Goal: Task Accomplishment & Management: Manage account settings

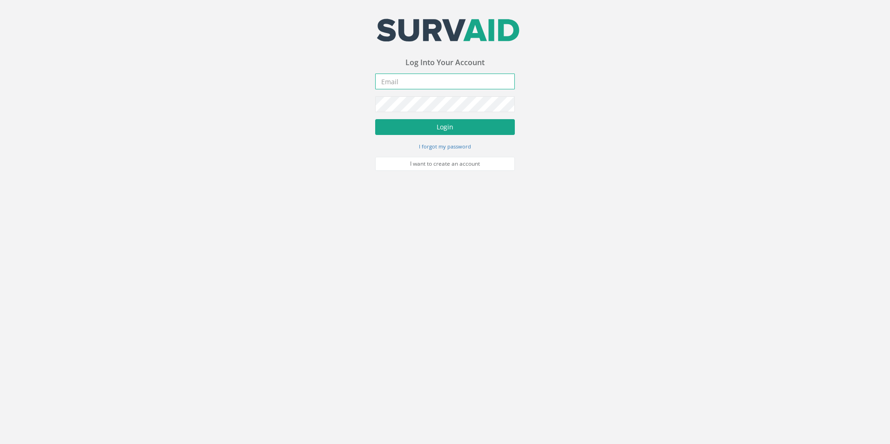
type input "[EMAIL_ADDRESS][DOMAIN_NAME]"
click at [433, 128] on button "Login" at bounding box center [445, 127] width 140 height 16
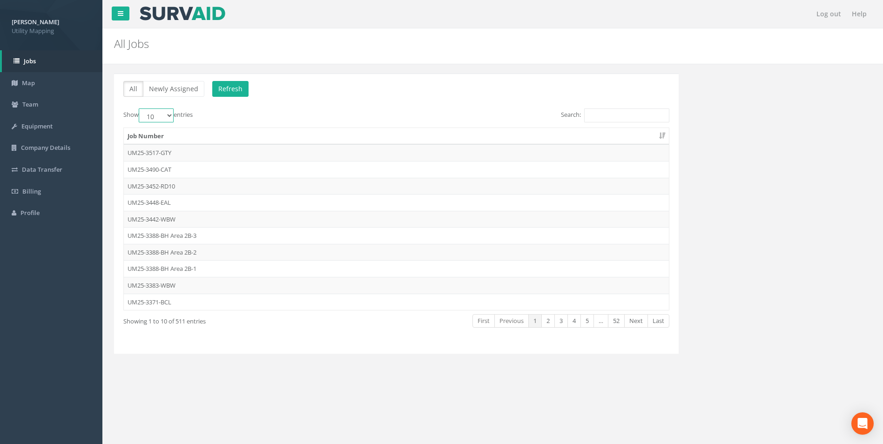
click at [170, 116] on select "10 25 50 100" at bounding box center [156, 115] width 35 height 14
select select "100"
click at [140, 108] on select "10 25 50 100" at bounding box center [156, 115] width 35 height 14
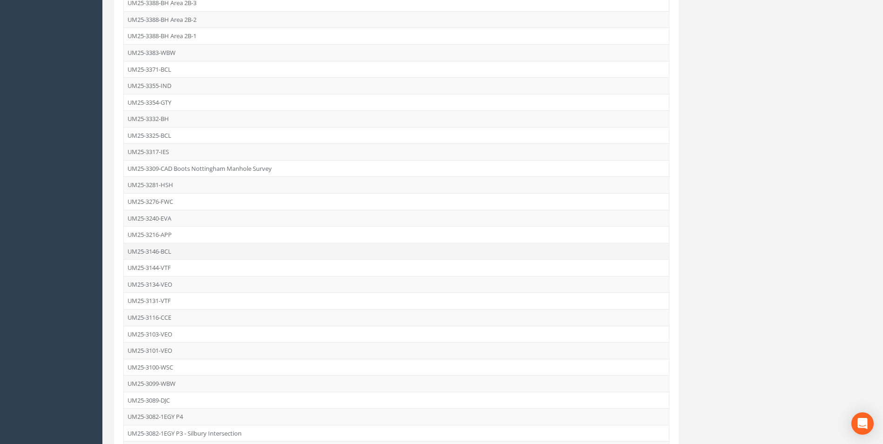
scroll to position [558, 0]
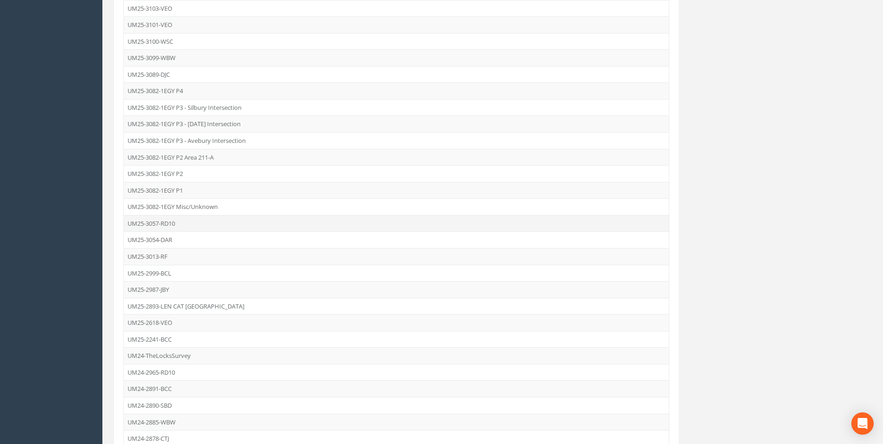
click at [162, 223] on td "UM25-3057-RD10" at bounding box center [396, 223] width 545 height 17
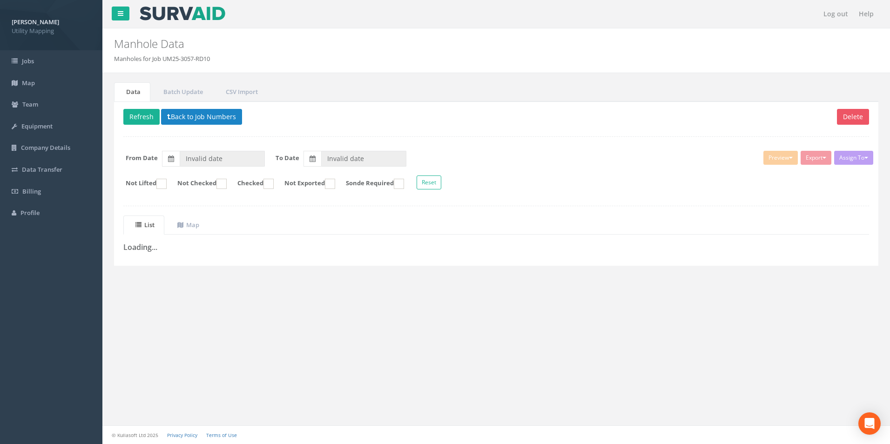
type input "[DATE]"
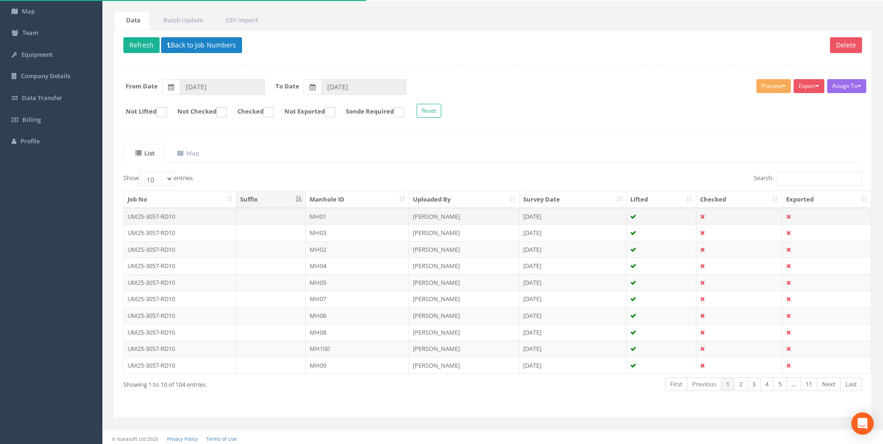
scroll to position [75, 0]
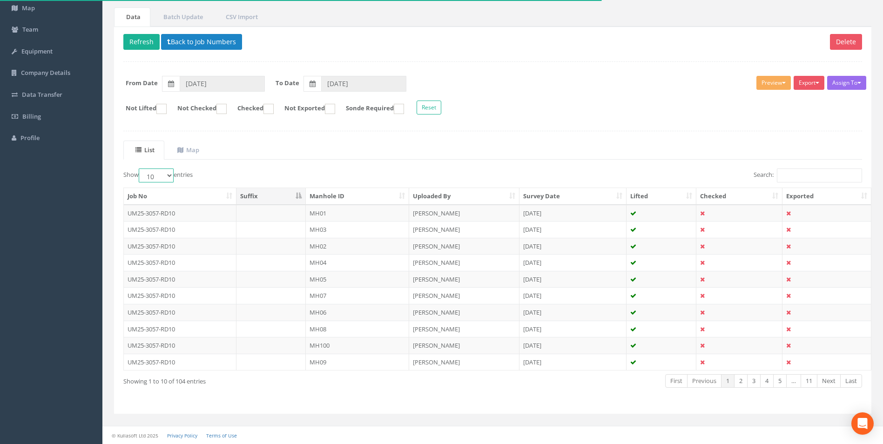
click at [167, 176] on select "10 25 50 100" at bounding box center [156, 175] width 35 height 14
select select "100"
click at [140, 168] on select "10 25 50 100" at bounding box center [156, 175] width 35 height 14
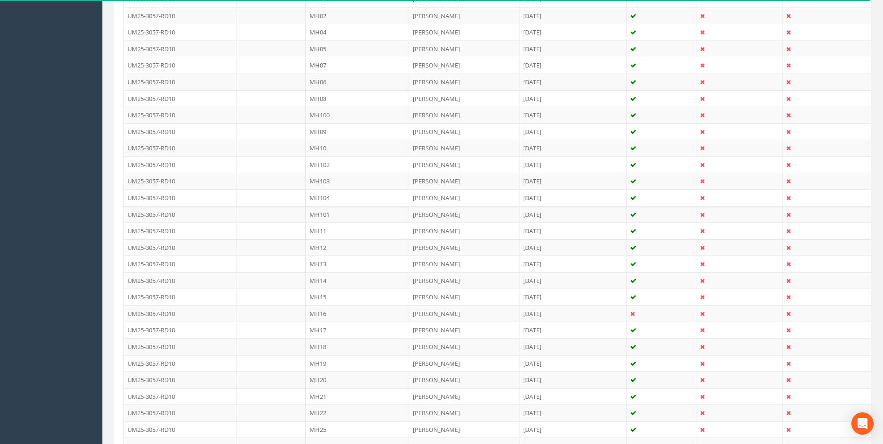
scroll to position [447, 0]
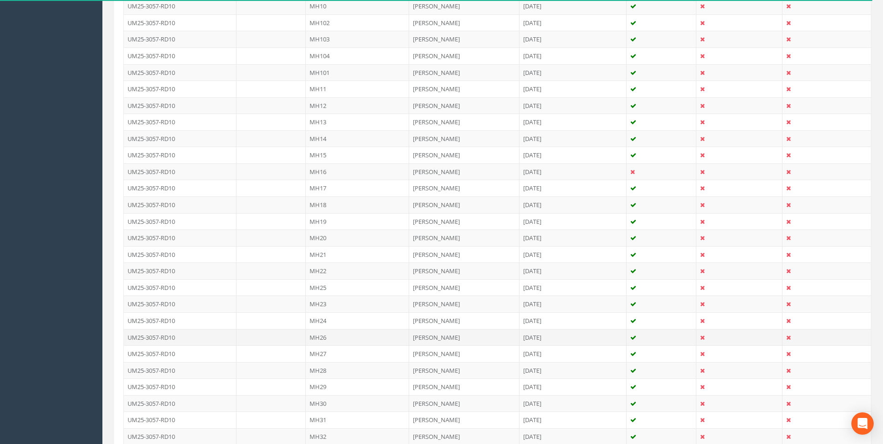
click at [296, 335] on td at bounding box center [271, 337] width 70 height 17
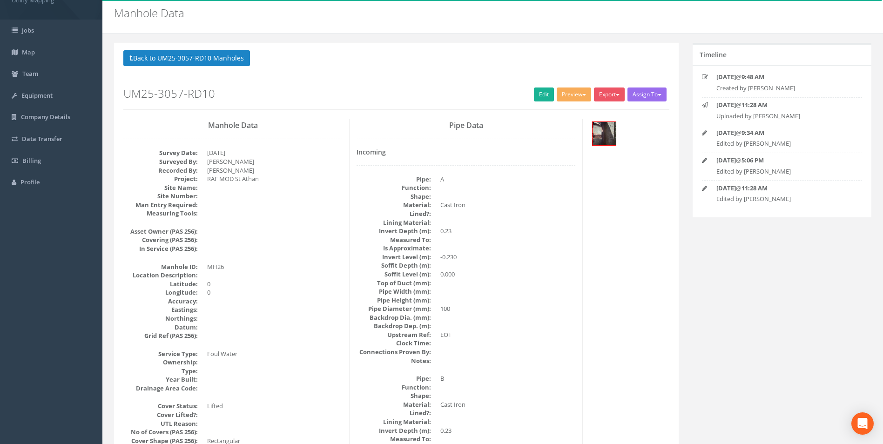
scroll to position [0, 0]
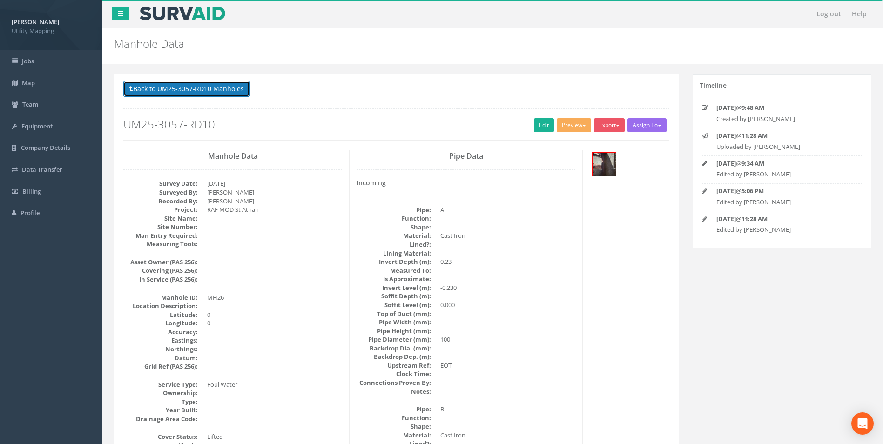
click at [164, 86] on button "Back to UM25-3057-RD10 Manholes" at bounding box center [186, 89] width 127 height 16
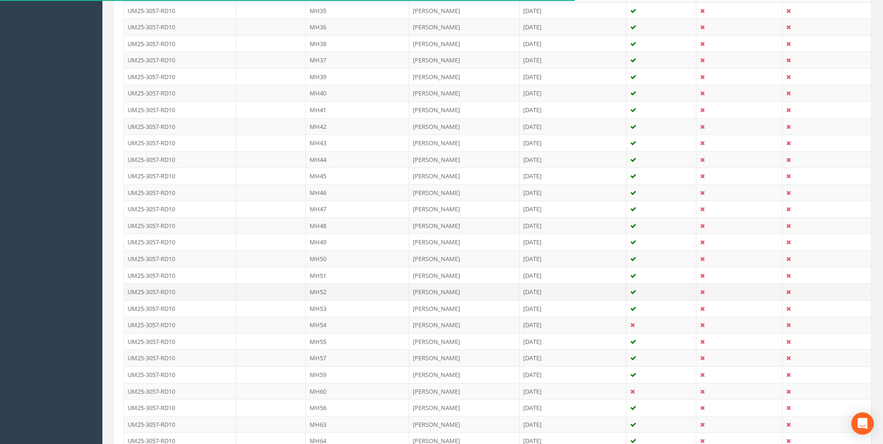
scroll to position [1070, 0]
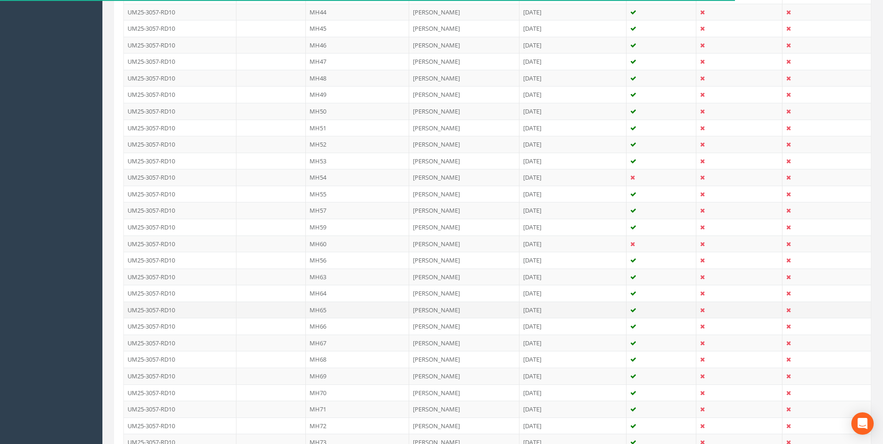
click at [323, 309] on td "MH65" at bounding box center [357, 310] width 103 height 17
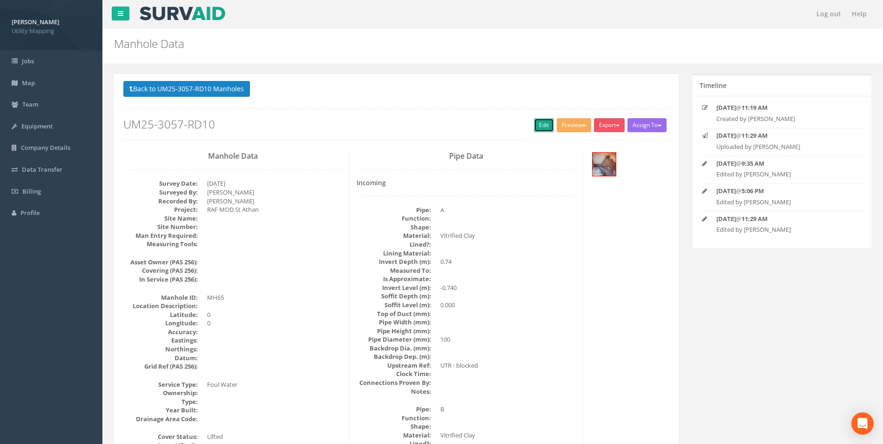
click at [539, 128] on link "Edit" at bounding box center [544, 125] width 20 height 14
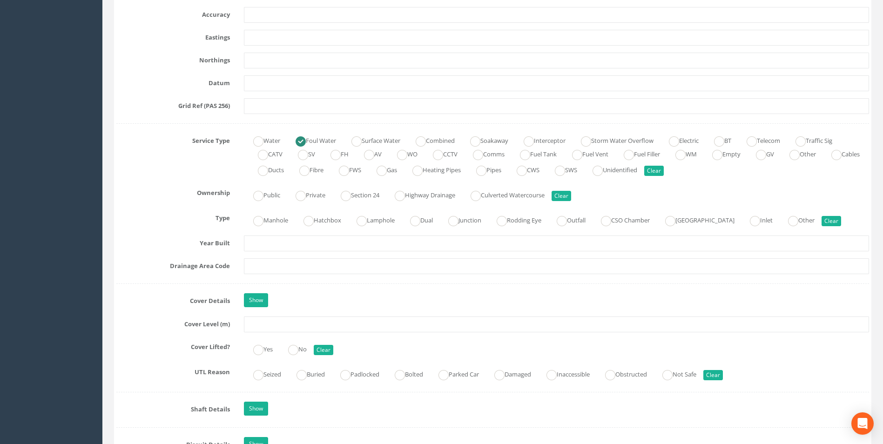
scroll to position [465, 0]
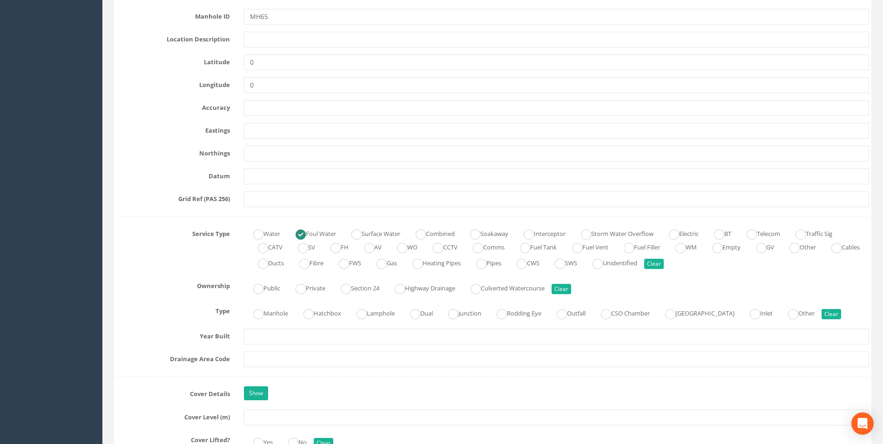
click at [300, 230] on ins at bounding box center [301, 234] width 10 height 10
click at [426, 233] on ins at bounding box center [421, 234] width 10 height 10
radio input "false"
radio input "true"
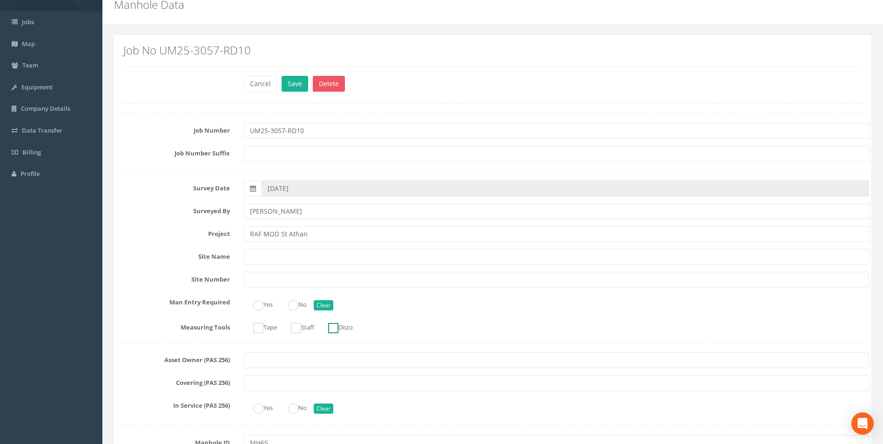
scroll to position [0, 0]
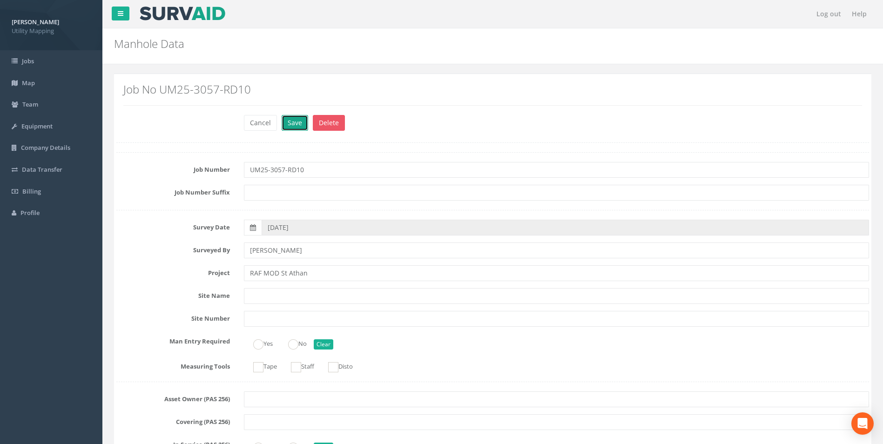
click at [290, 121] on button "Save" at bounding box center [295, 123] width 27 height 16
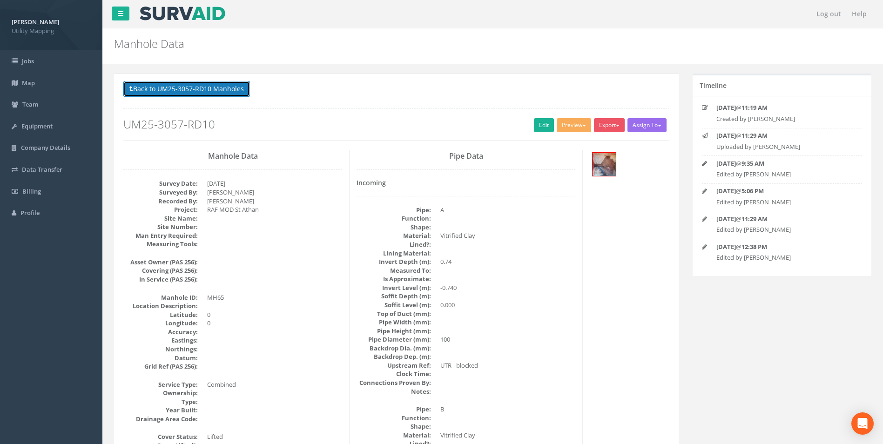
click at [222, 88] on button "Back to UM25-3057-RD10 Manholes" at bounding box center [186, 89] width 127 height 16
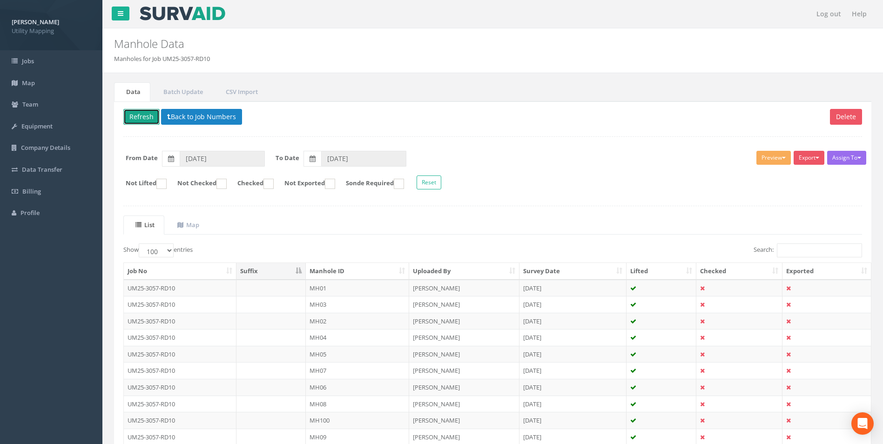
click at [139, 120] on button "Refresh" at bounding box center [141, 117] width 36 height 16
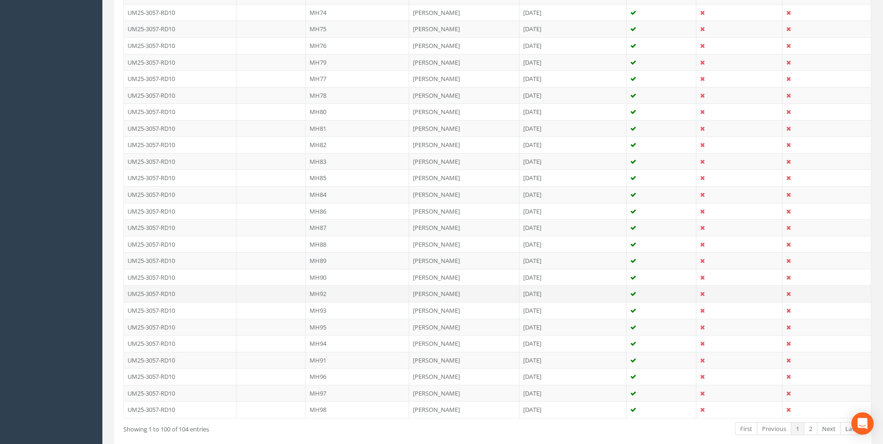
scroll to position [1565, 0]
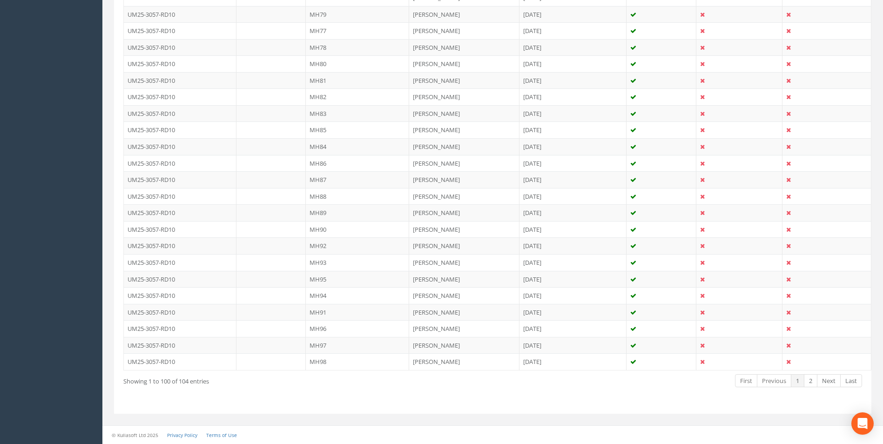
click at [318, 333] on td "MH96" at bounding box center [357, 328] width 103 height 17
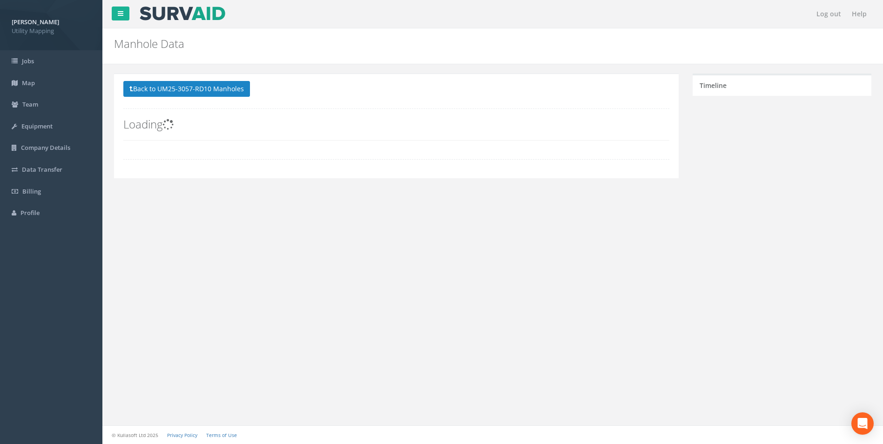
scroll to position [0, 0]
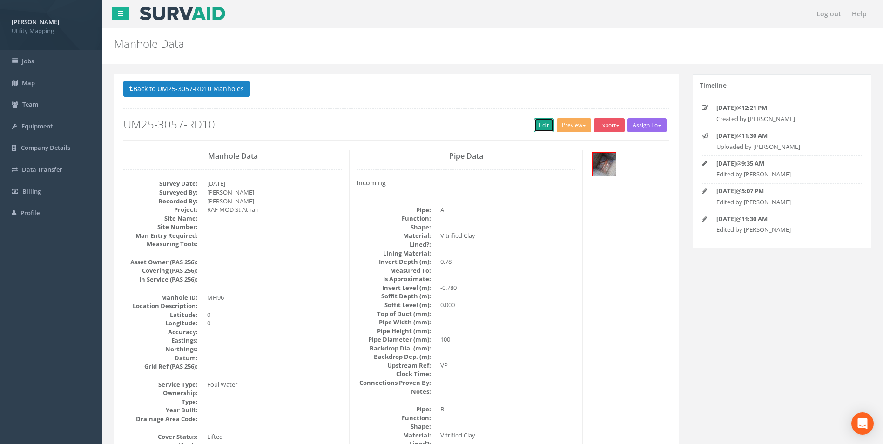
click at [536, 122] on link "Edit" at bounding box center [544, 125] width 20 height 14
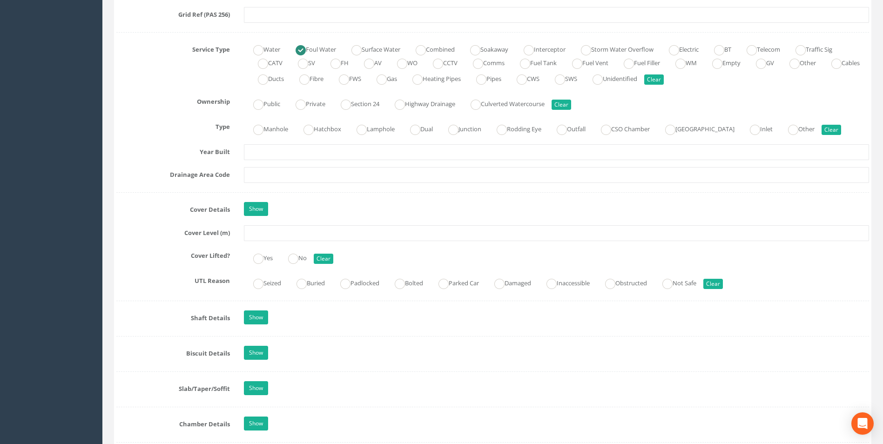
scroll to position [652, 0]
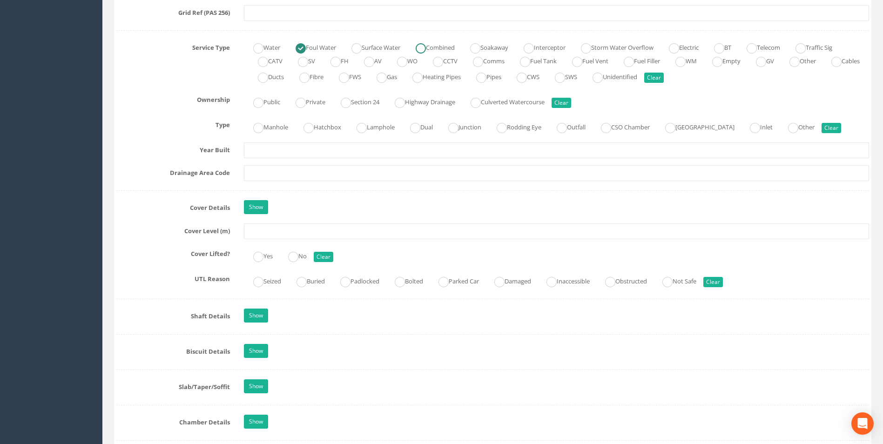
click at [426, 50] on ins at bounding box center [421, 48] width 10 height 10
radio input "false"
radio input "true"
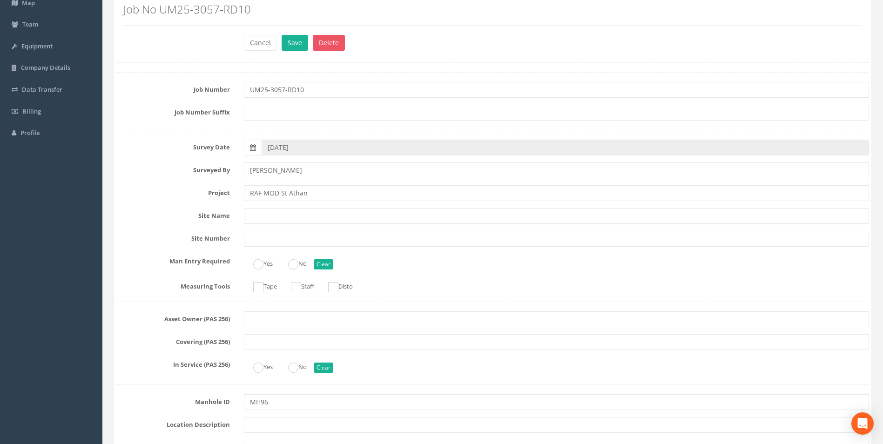
scroll to position [0, 0]
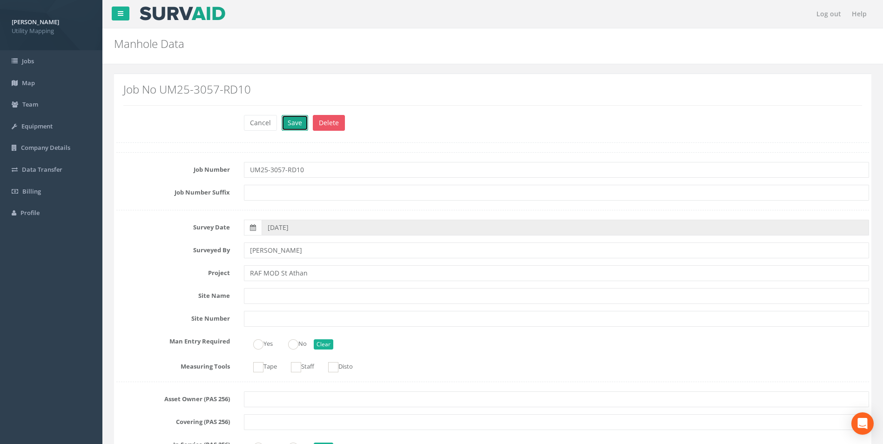
click at [295, 121] on button "Save" at bounding box center [295, 123] width 27 height 16
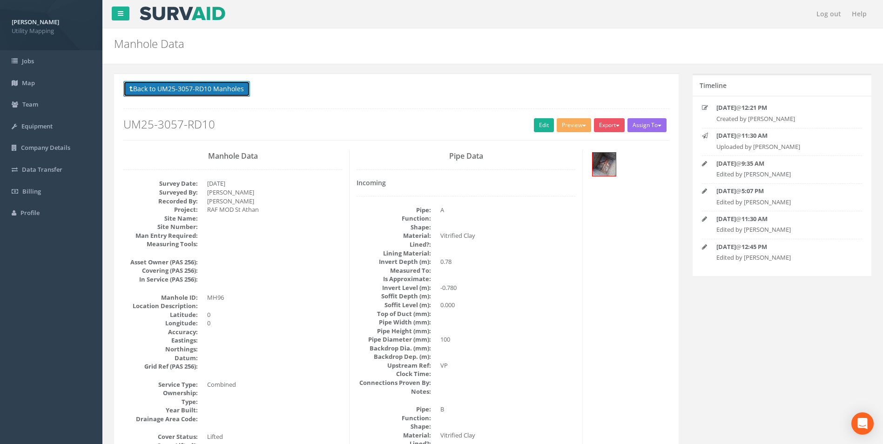
click at [229, 89] on button "Back to UM25-3057-RD10 Manholes" at bounding box center [186, 89] width 127 height 16
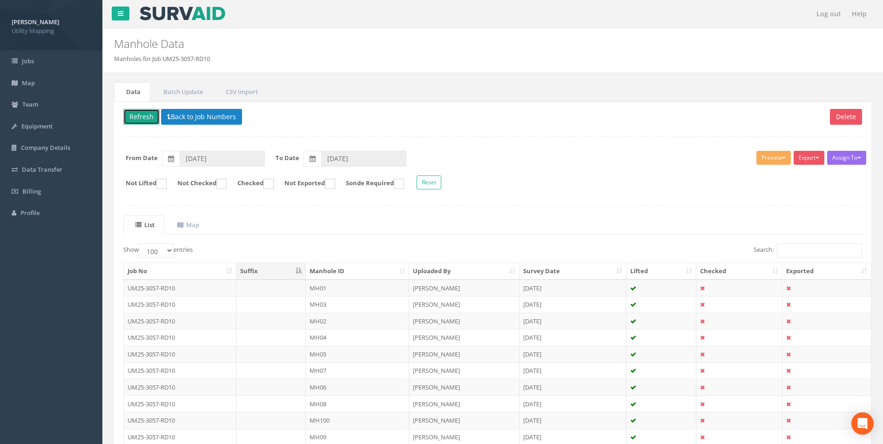
click at [147, 121] on button "Refresh" at bounding box center [141, 117] width 36 height 16
click at [134, 112] on button "Refresh" at bounding box center [141, 117] width 36 height 16
click at [326, 270] on th "Manhole ID" at bounding box center [357, 271] width 103 height 17
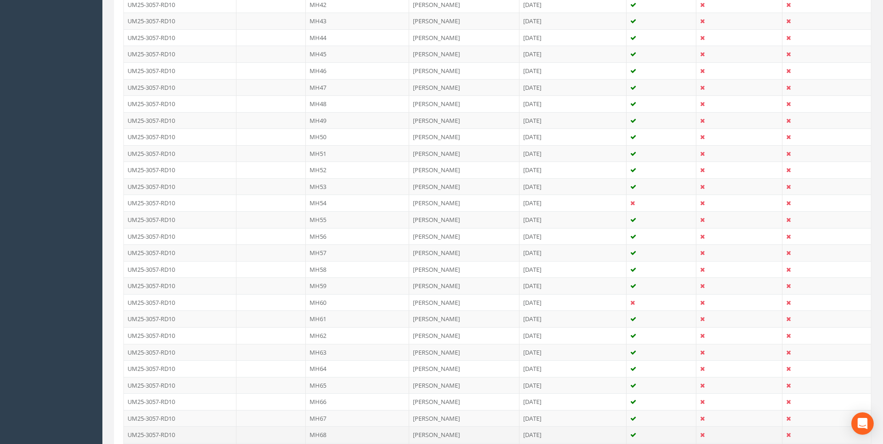
scroll to position [1070, 0]
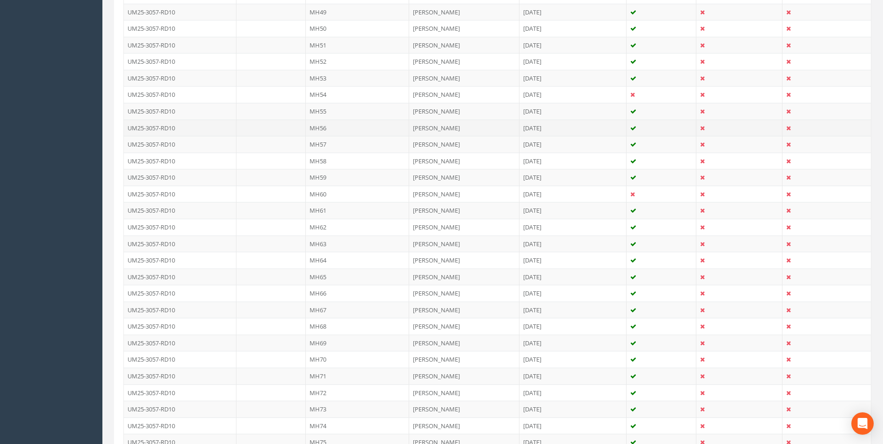
click at [322, 122] on td "MH56" at bounding box center [357, 128] width 103 height 17
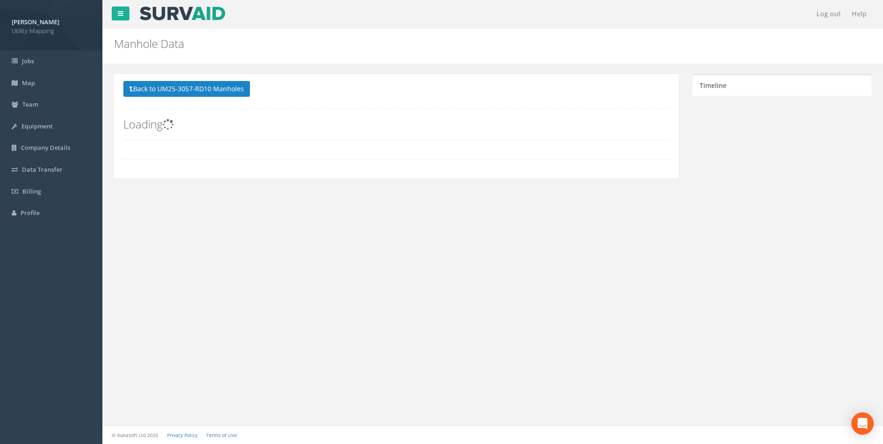
scroll to position [0, 0]
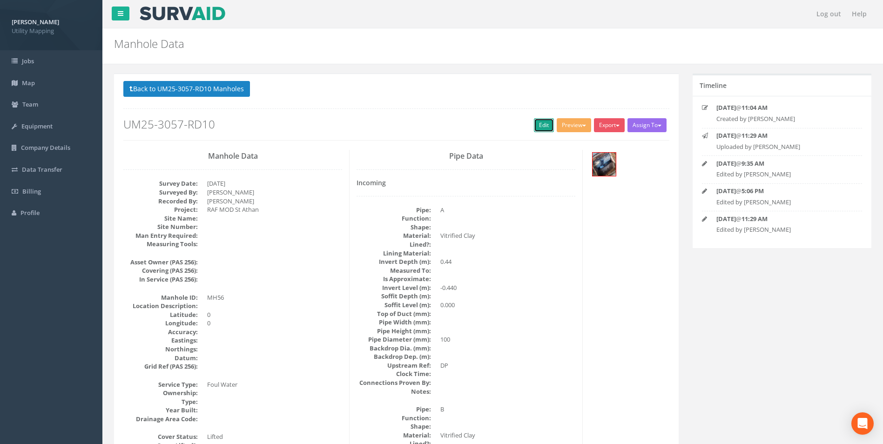
click at [534, 124] on link "Edit" at bounding box center [544, 125] width 20 height 14
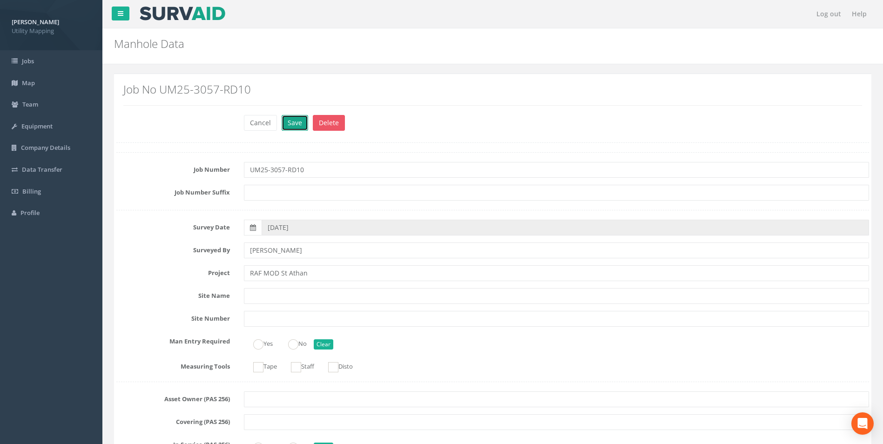
click at [295, 123] on button "Save" at bounding box center [295, 123] width 27 height 16
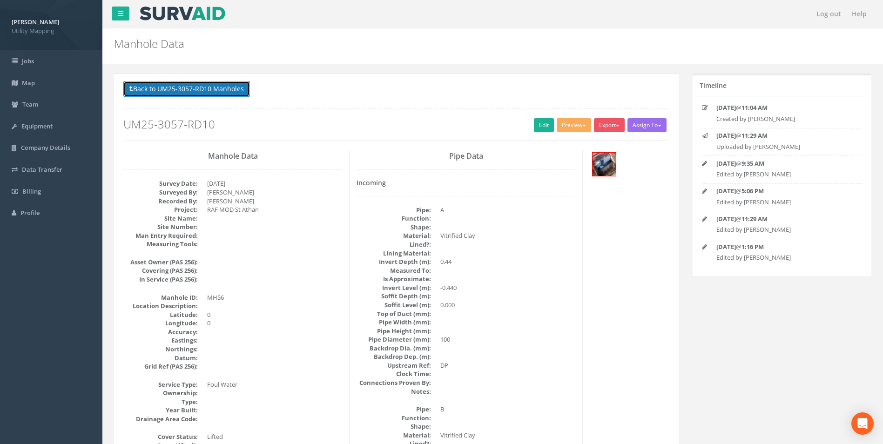
click at [170, 96] on button "Back to UM25-3057-RD10 Manholes" at bounding box center [186, 89] width 127 height 16
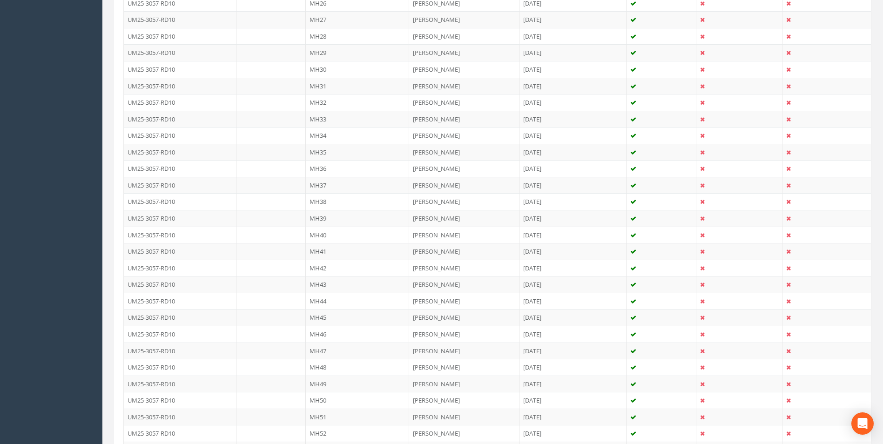
scroll to position [931, 0]
click at [326, 236] on td "MH54" at bounding box center [357, 234] width 103 height 17
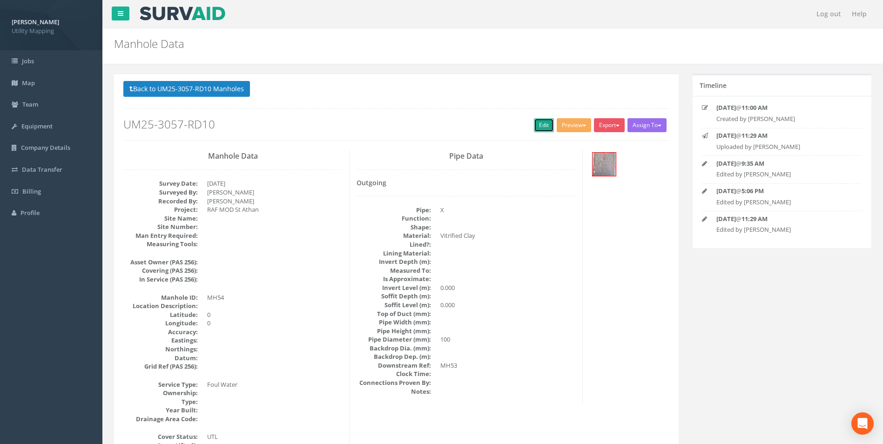
click at [534, 123] on link "Edit" at bounding box center [544, 125] width 20 height 14
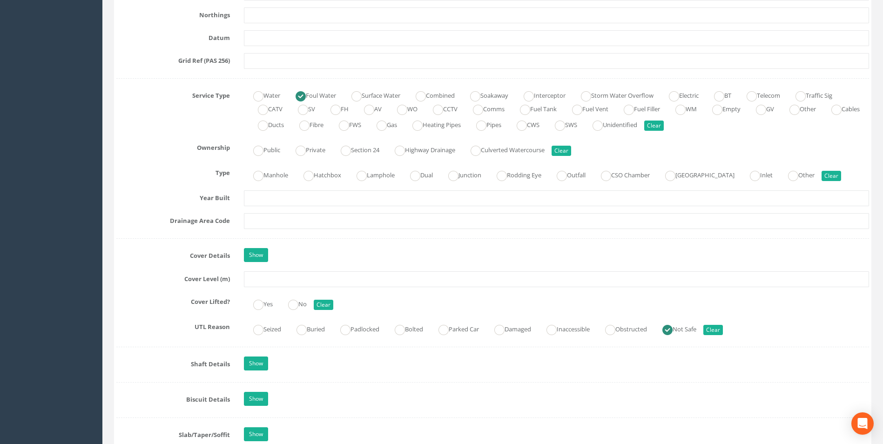
scroll to position [605, 0]
click at [426, 95] on ins at bounding box center [421, 95] width 10 height 10
radio input "false"
radio input "true"
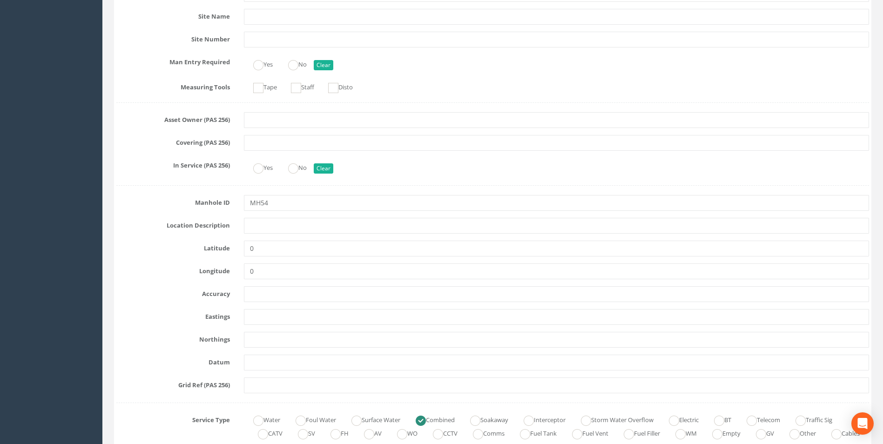
scroll to position [0, 0]
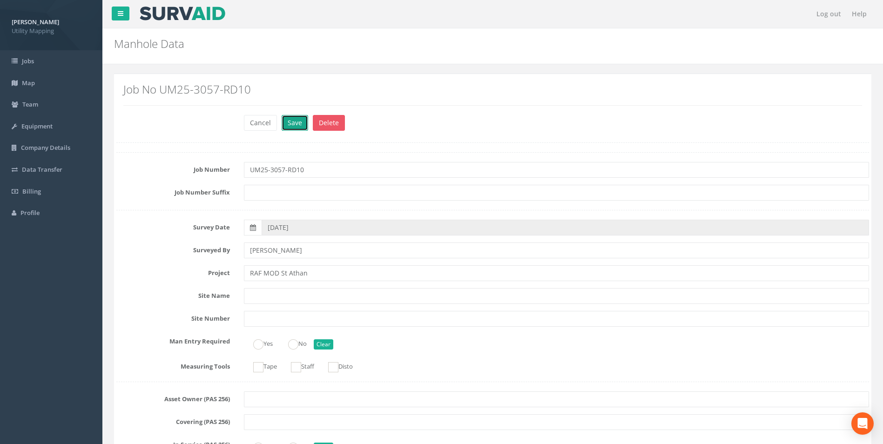
click at [299, 127] on button "Save" at bounding box center [295, 123] width 27 height 16
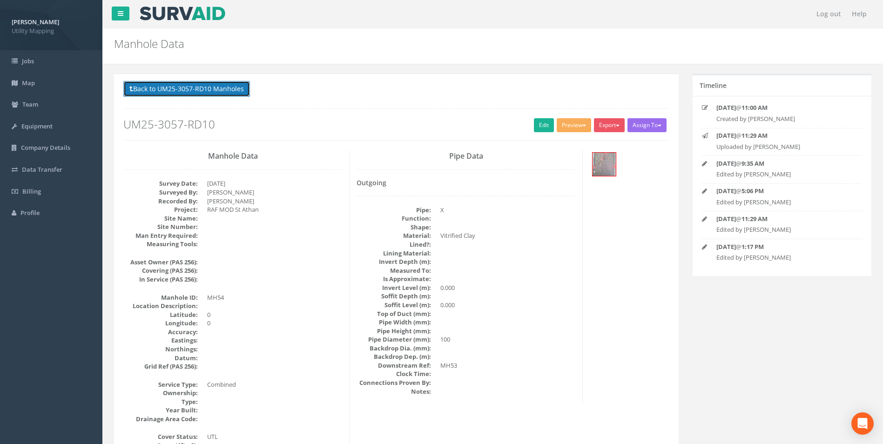
click at [220, 95] on button "Back to UM25-3057-RD10 Manholes" at bounding box center [186, 89] width 127 height 16
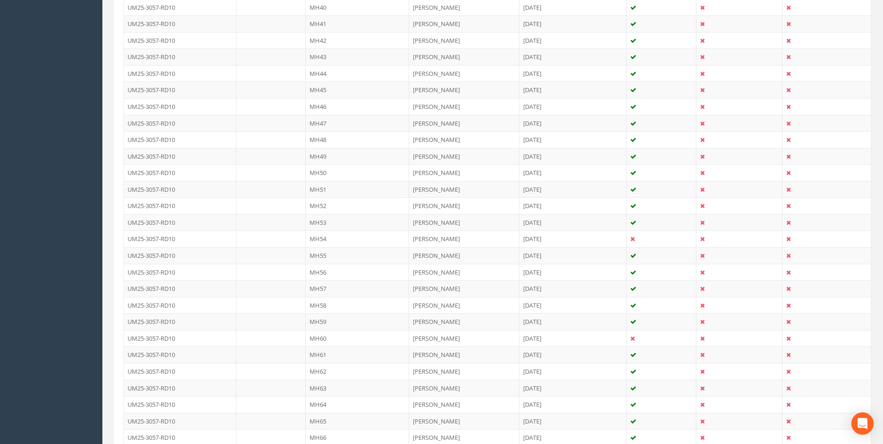
scroll to position [1070, 0]
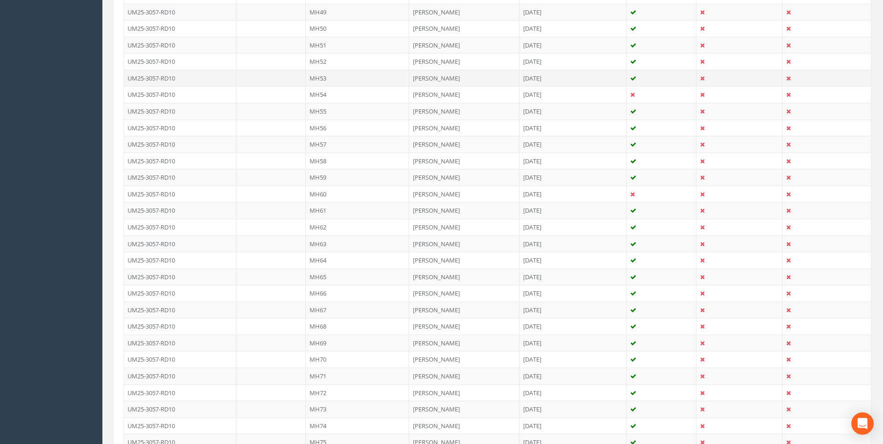
click at [318, 78] on td "MH53" at bounding box center [357, 78] width 103 height 17
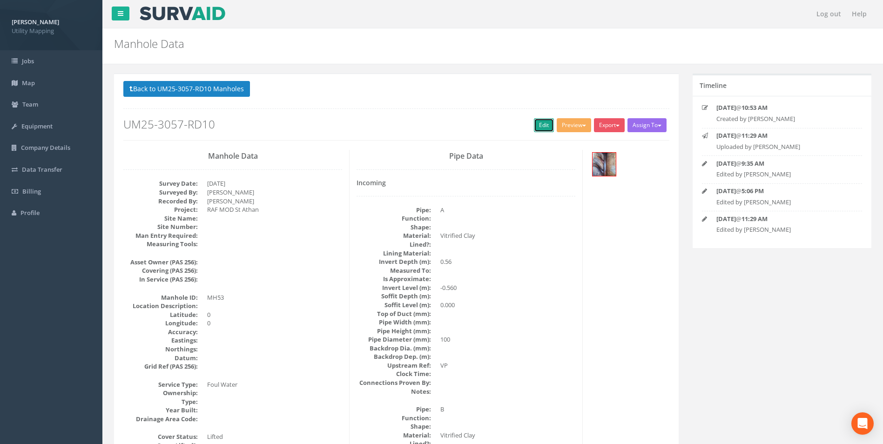
click at [534, 122] on link "Edit" at bounding box center [544, 125] width 20 height 14
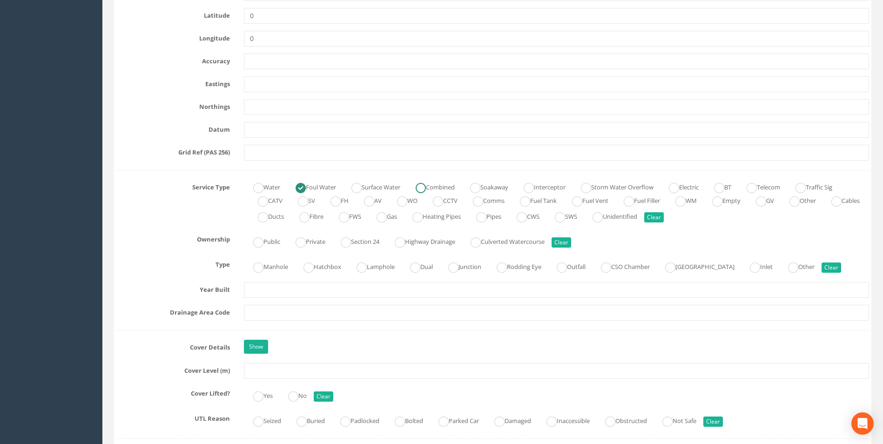
click at [426, 185] on ins at bounding box center [421, 188] width 10 height 10
radio input "false"
radio input "true"
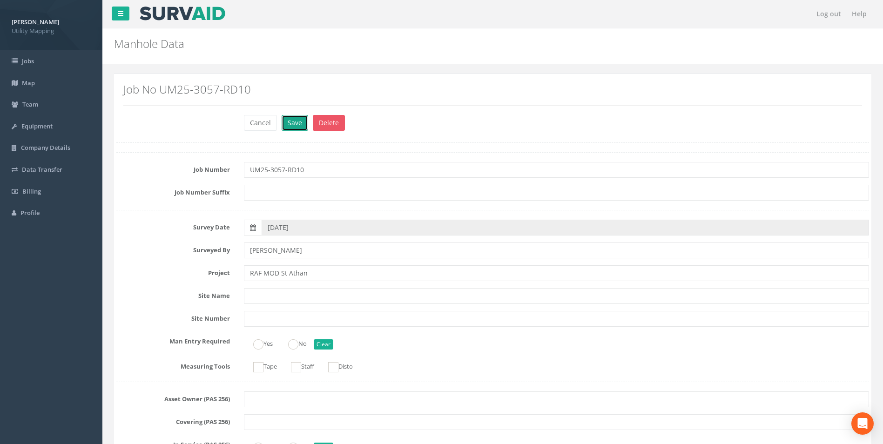
click at [296, 121] on button "Save" at bounding box center [295, 123] width 27 height 16
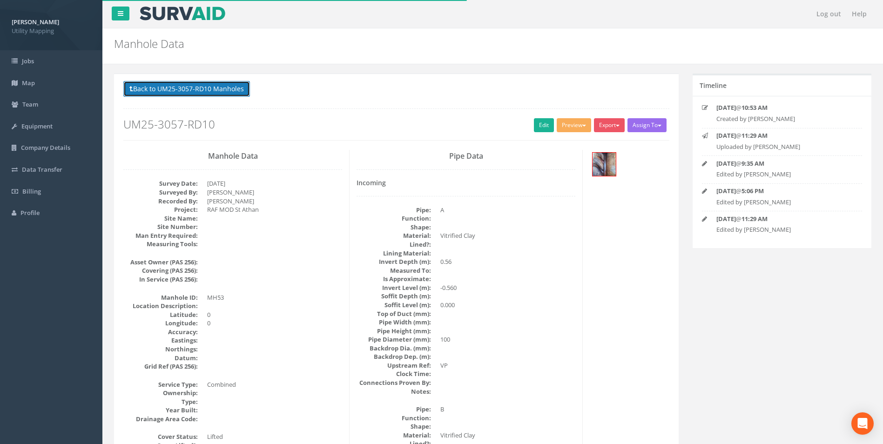
click at [145, 92] on button "Back to UM25-3057-RD10 Manholes" at bounding box center [186, 89] width 127 height 16
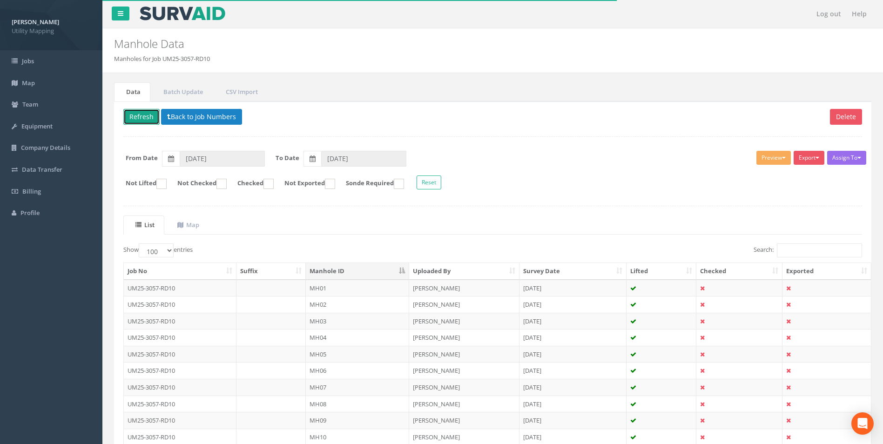
click at [147, 116] on button "Refresh" at bounding box center [141, 117] width 36 height 16
click at [332, 269] on th "Manhole ID" at bounding box center [357, 271] width 103 height 17
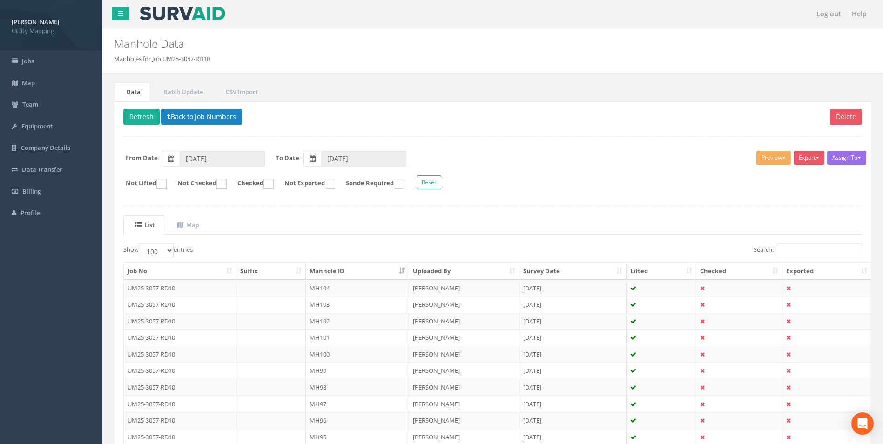
click at [332, 269] on th "Manhole ID" at bounding box center [357, 271] width 103 height 17
click at [137, 113] on button "Refresh" at bounding box center [141, 117] width 36 height 16
